Goal: Transaction & Acquisition: Purchase product/service

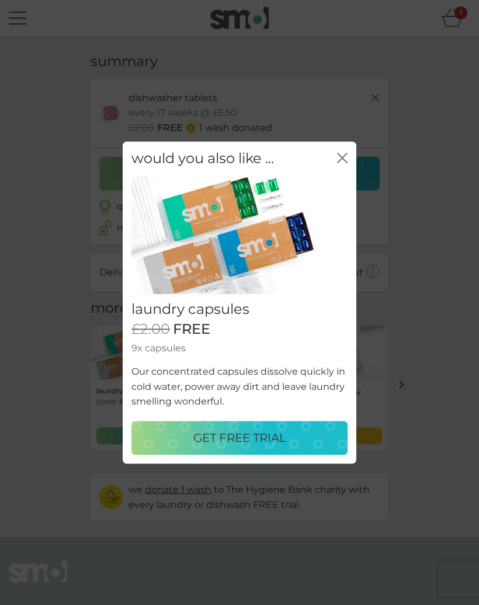
click at [300, 441] on div "GET FREE TRIAL" at bounding box center [239, 437] width 193 height 19
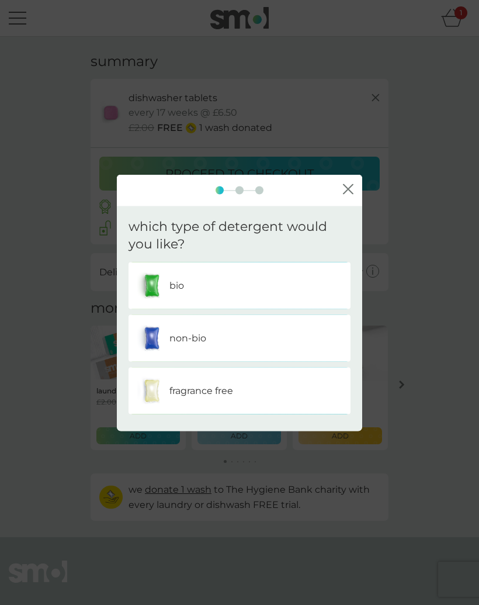
click at [337, 288] on div "bio" at bounding box center [239, 285] width 205 height 29
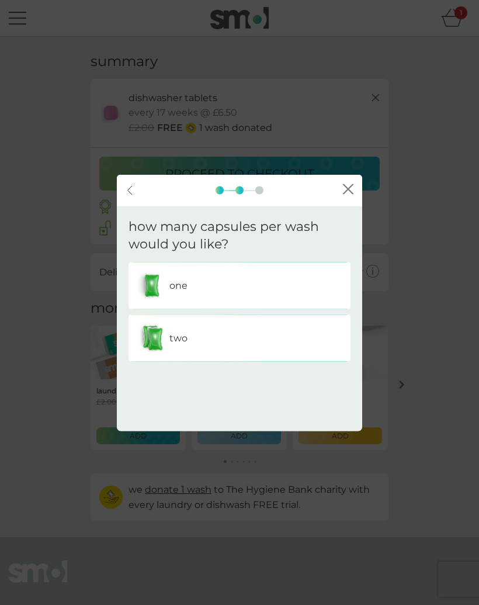
click at [335, 286] on div "one" at bounding box center [239, 285] width 205 height 29
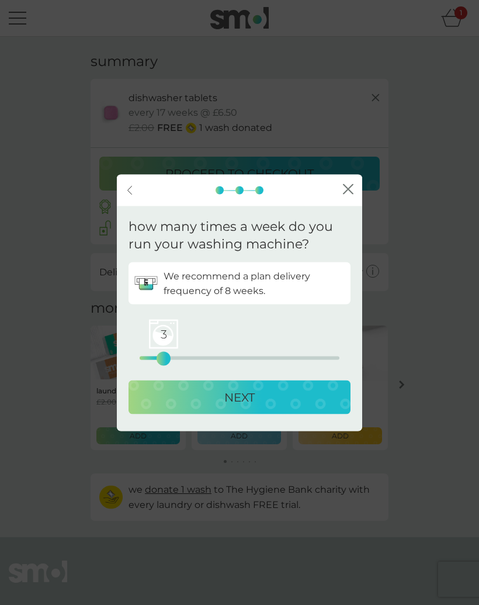
click at [285, 397] on div "NEXT" at bounding box center [239, 397] width 199 height 19
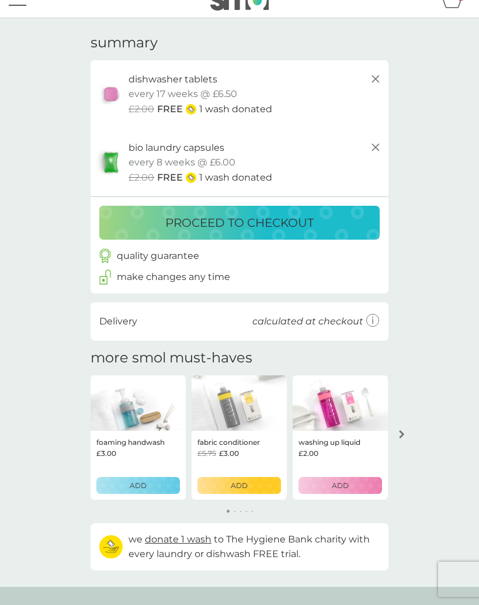
scroll to position [18, 0]
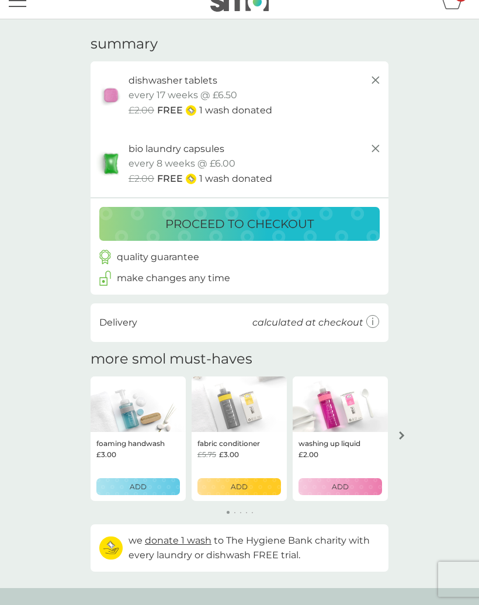
click at [332, 222] on div "proceed to checkout" at bounding box center [239, 223] width 257 height 19
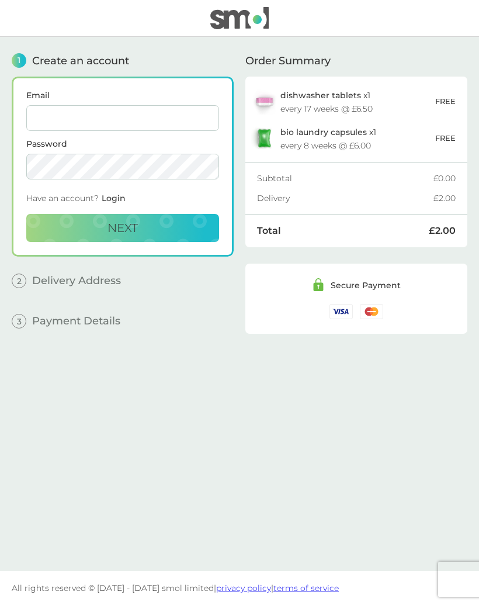
click at [205, 116] on input "Email" at bounding box center [122, 118] width 193 height 26
type input "[EMAIL_ADDRESS][DOMAIN_NAME]"
click at [189, 230] on button "Next" at bounding box center [122, 228] width 193 height 28
click at [195, 230] on button "Next" at bounding box center [122, 228] width 193 height 28
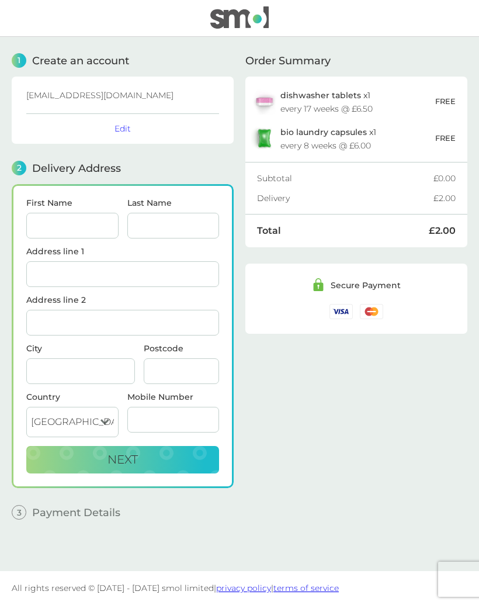
click at [104, 228] on input "First Name" at bounding box center [72, 226] width 92 height 26
type input "[PERSON_NAME]"
click at [193, 236] on input "Last Name" at bounding box center [173, 226] width 92 height 26
type input "Wood"
click at [188, 269] on input "Address line 1" at bounding box center [122, 274] width 193 height 26
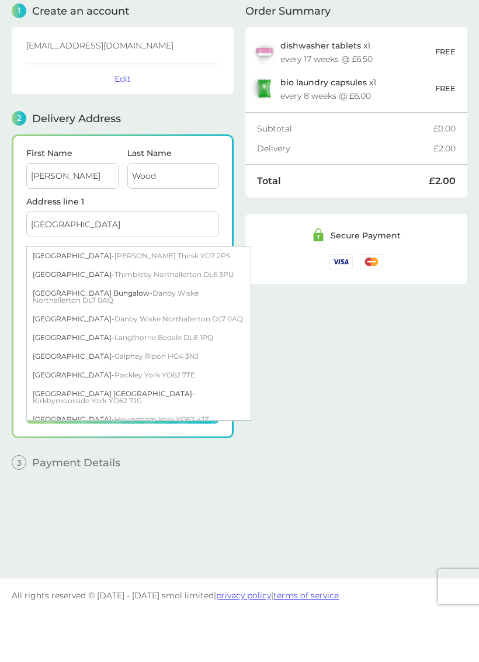
type input "[GEOGRAPHIC_DATA]"
click at [278, 339] on div "Order Summary dishwasher tablets x 1 every 17 weeks @ £6.50 FREE bio laundry ca…" at bounding box center [356, 324] width 222 height 574
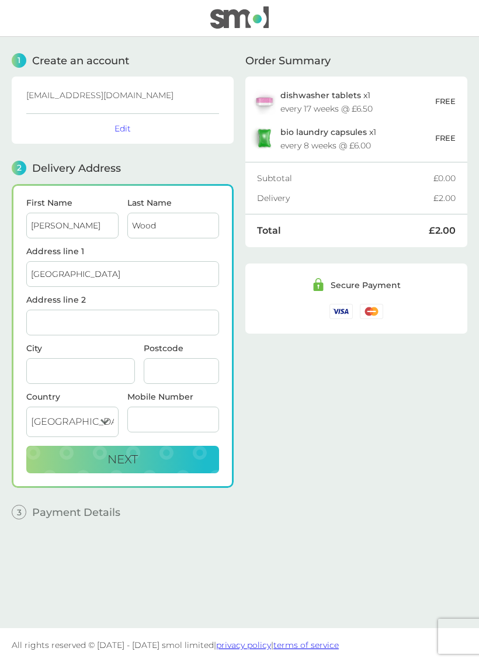
click at [205, 318] on input "Address line 2" at bounding box center [122, 323] width 193 height 26
type input "Galphay"
click at [109, 375] on input "City" at bounding box center [80, 371] width 109 height 26
type input "Ripon"
click at [201, 370] on input "Postcode" at bounding box center [181, 371] width 75 height 26
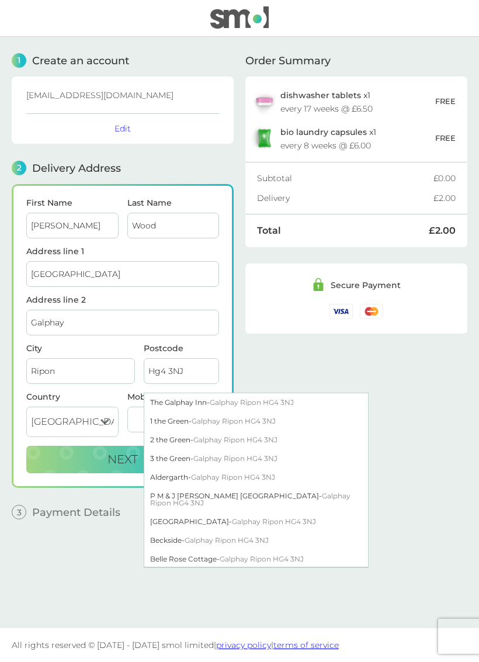
type input "Hg4 3NJ"
click at [418, 420] on div "Order Summary dishwasher tablets x 1 every 17 weeks @ £6.50 FREE bio laundry ca…" at bounding box center [356, 324] width 222 height 574
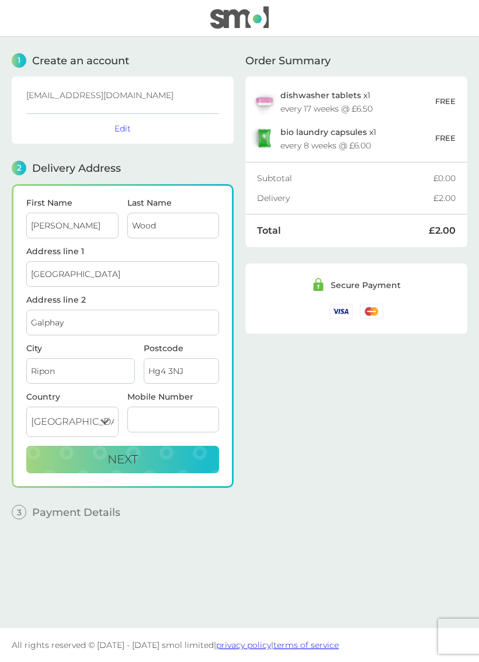
click at [206, 420] on input "Mobile Number" at bounding box center [173, 420] width 92 height 26
type input "07932941410"
click at [187, 451] on button "Next" at bounding box center [122, 460] width 193 height 28
checkbox input "true"
